Goal: Check status

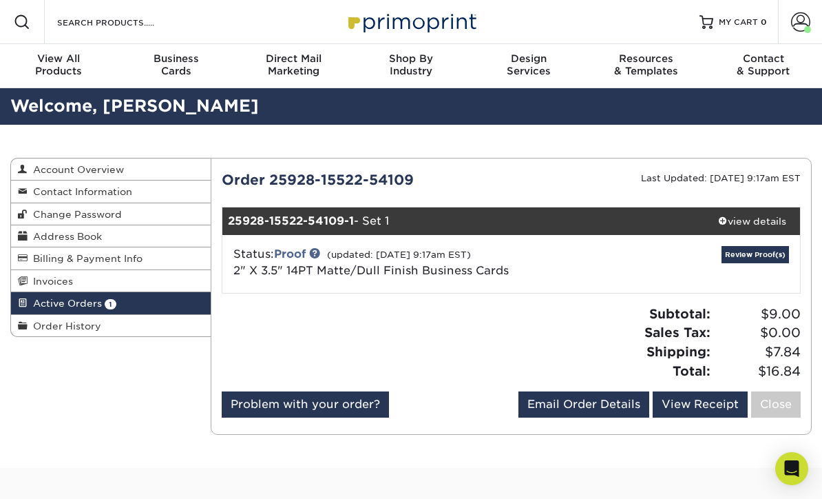
click at [295, 250] on link "Proof" at bounding box center [290, 253] width 32 height 13
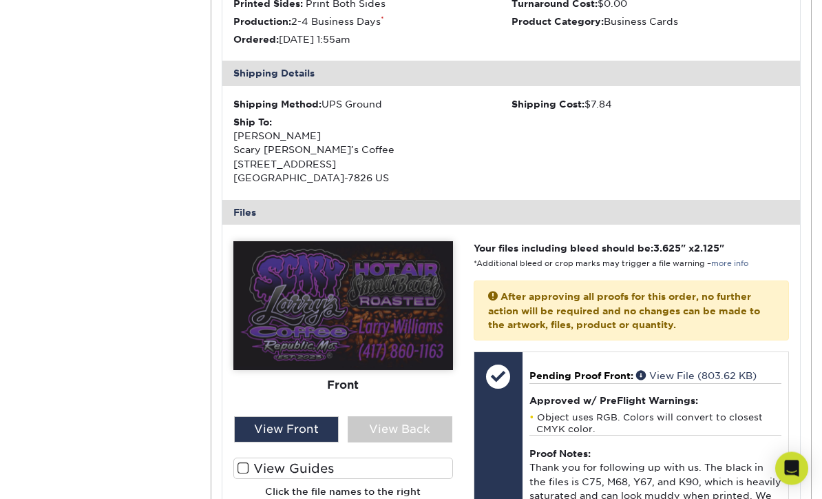
scroll to position [368, 0]
click at [408, 419] on div "View Back" at bounding box center [400, 429] width 105 height 26
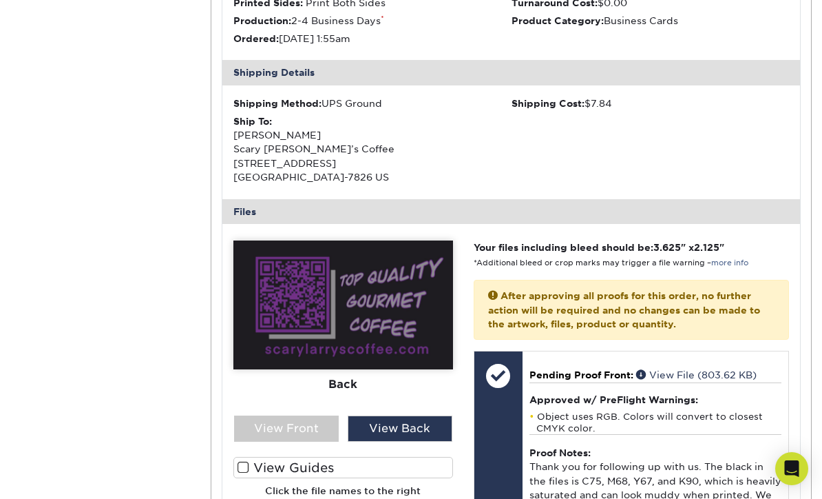
click at [314, 424] on div "View Front" at bounding box center [286, 428] width 105 height 26
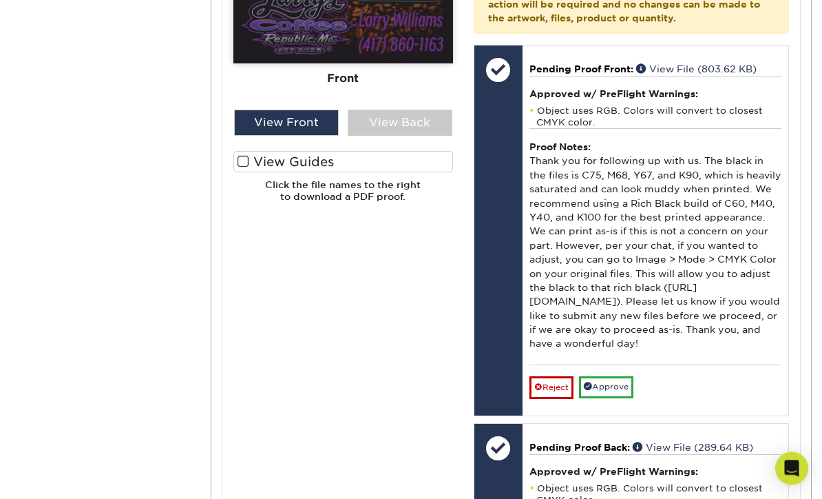
scroll to position [674, 0]
click at [628, 388] on link "Approve" at bounding box center [606, 386] width 54 height 21
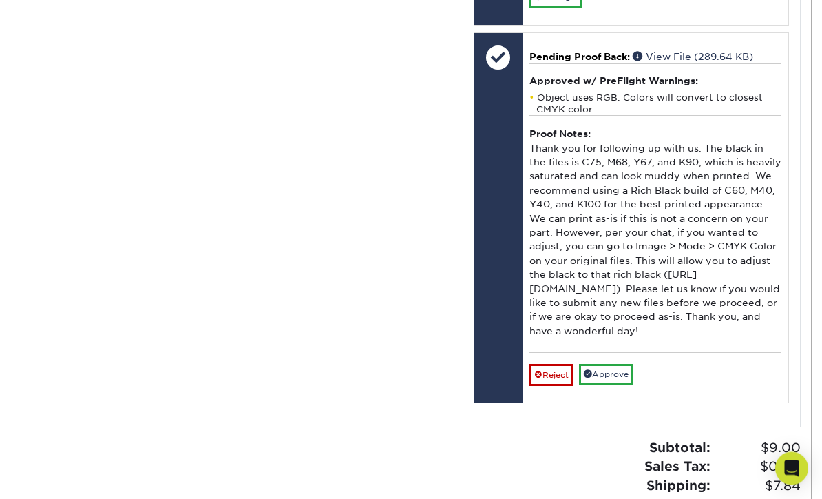
scroll to position [1136, 0]
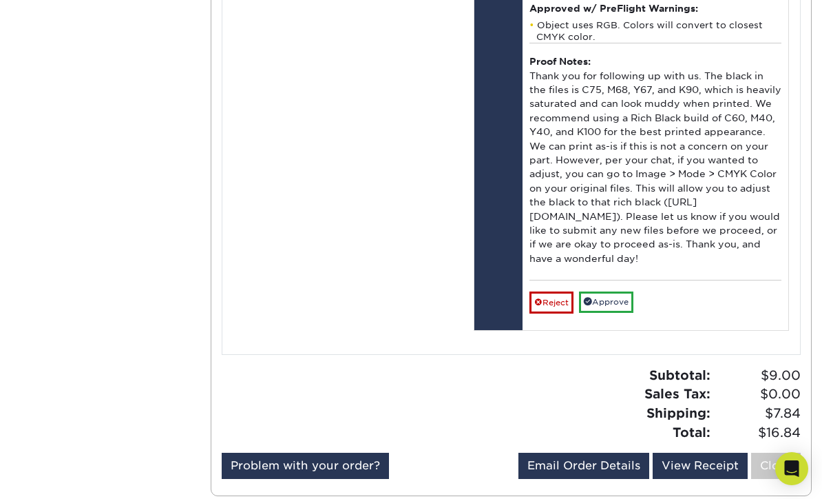
click at [628, 305] on link "Approve" at bounding box center [606, 301] width 54 height 21
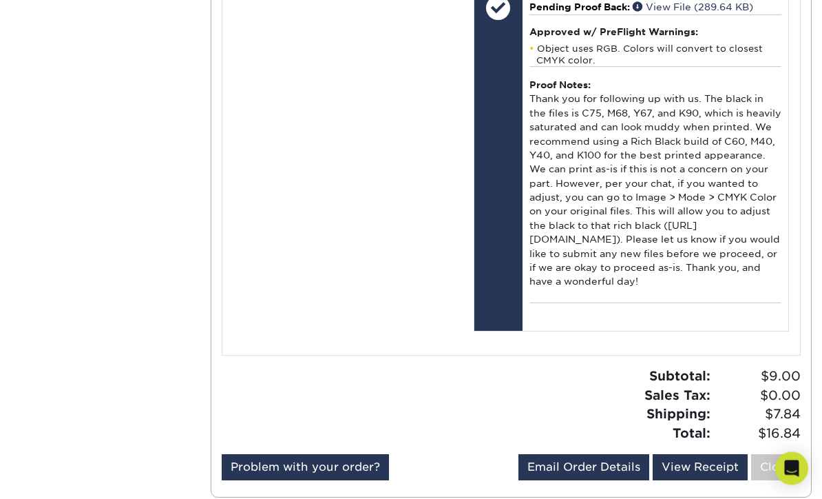
scroll to position [1160, 0]
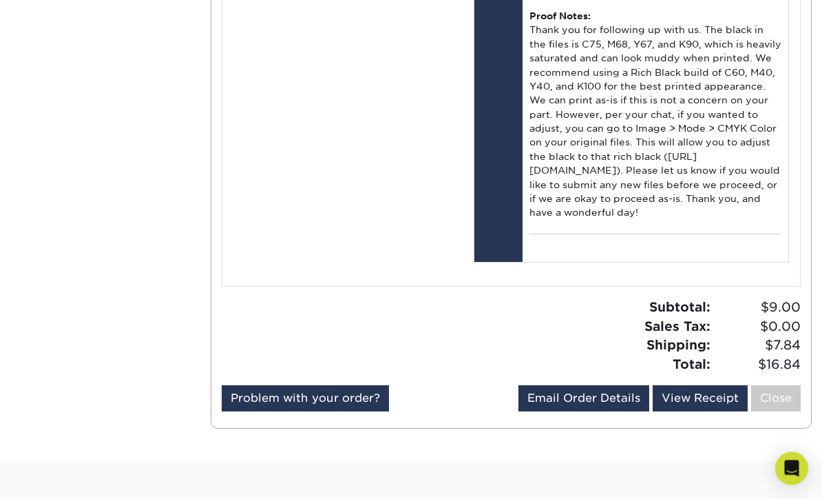
click at [345, 404] on link "Problem with your order?" at bounding box center [305, 399] width 167 height 26
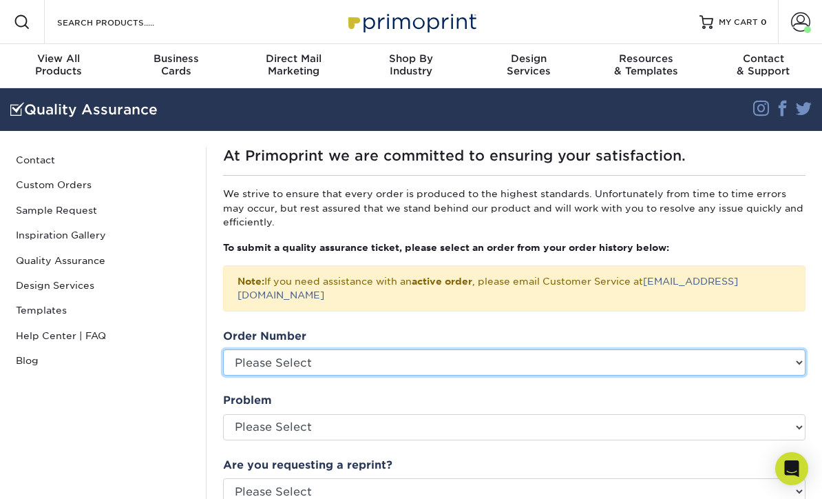
click at [464, 349] on select "Please Select" at bounding box center [514, 362] width 583 height 26
click at [798, 349] on select "Please Select" at bounding box center [514, 362] width 583 height 26
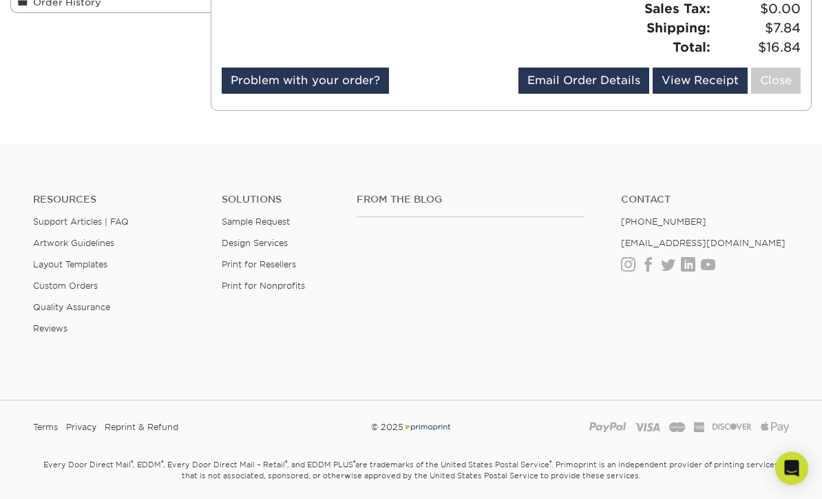
scroll to position [323, 0]
